Goal: Navigation & Orientation: Go to known website

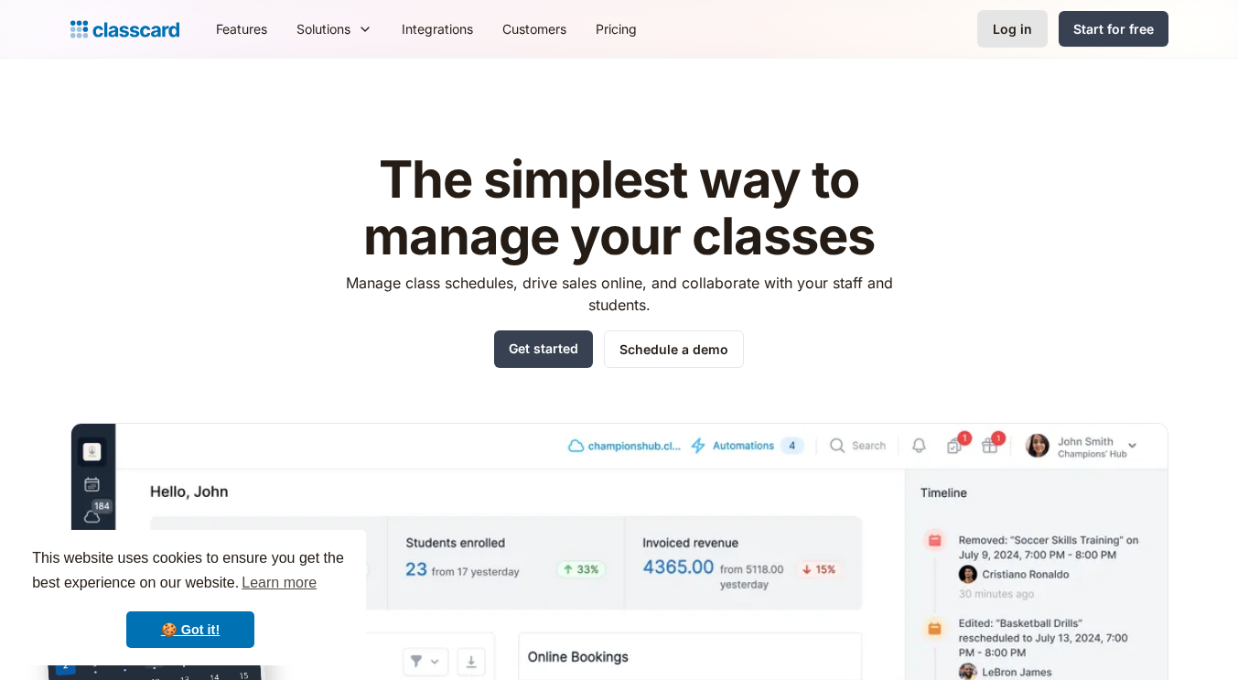
click at [1017, 17] on link "Log in" at bounding box center [1012, 29] width 70 height 38
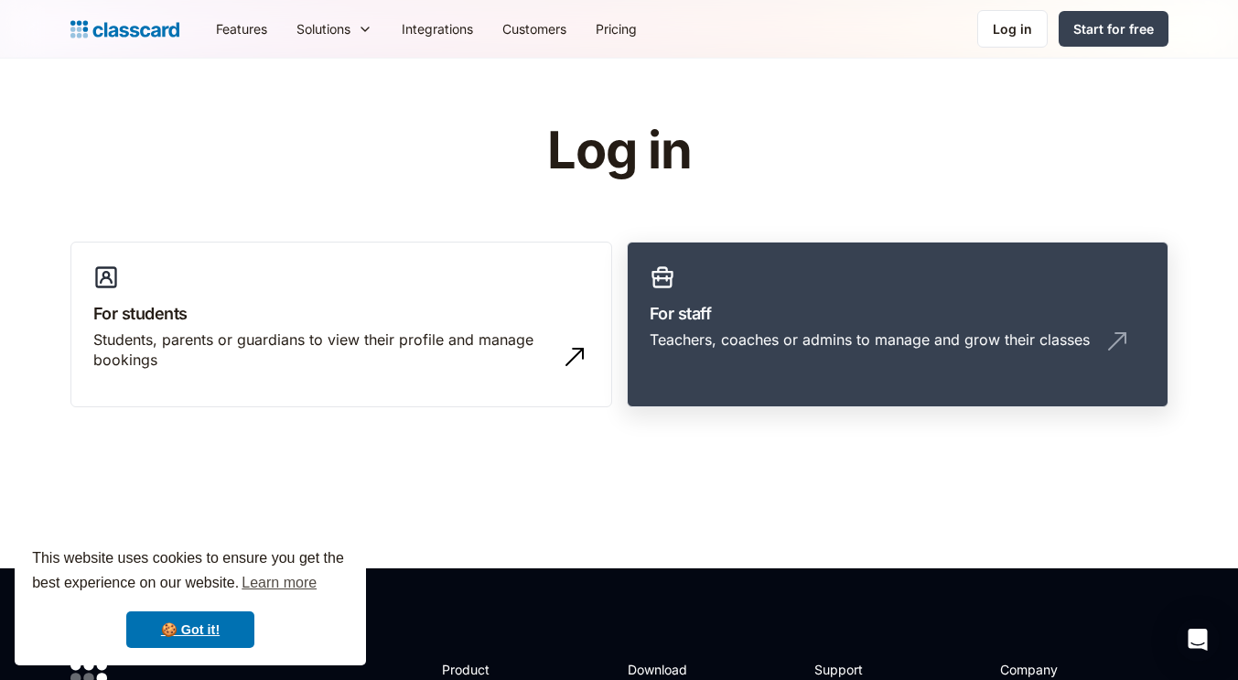
click at [834, 298] on link "For staff Teachers, coaches or admins to manage and grow their classes" at bounding box center [898, 325] width 542 height 167
